Goal: Submit feedback/report problem

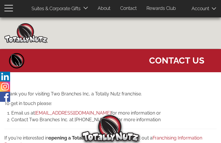
type input "QjgLsCregi"
type input "ahunuvapal999@gmail.com"
type input "8890458902"
